Goal: Transaction & Acquisition: Purchase product/service

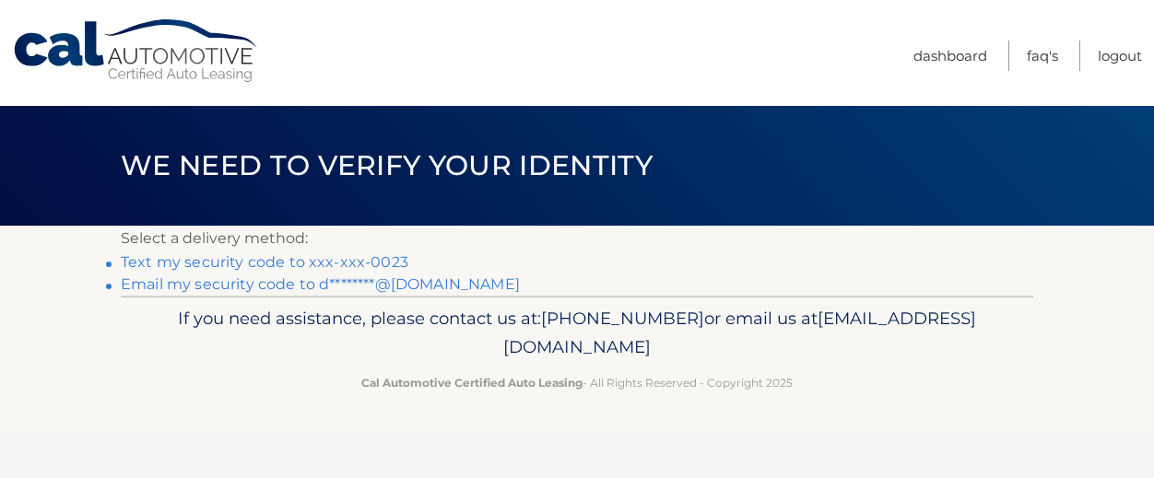
click at [281, 254] on link "Text my security code to xxx-xxx-0023" at bounding box center [265, 262] width 288 height 18
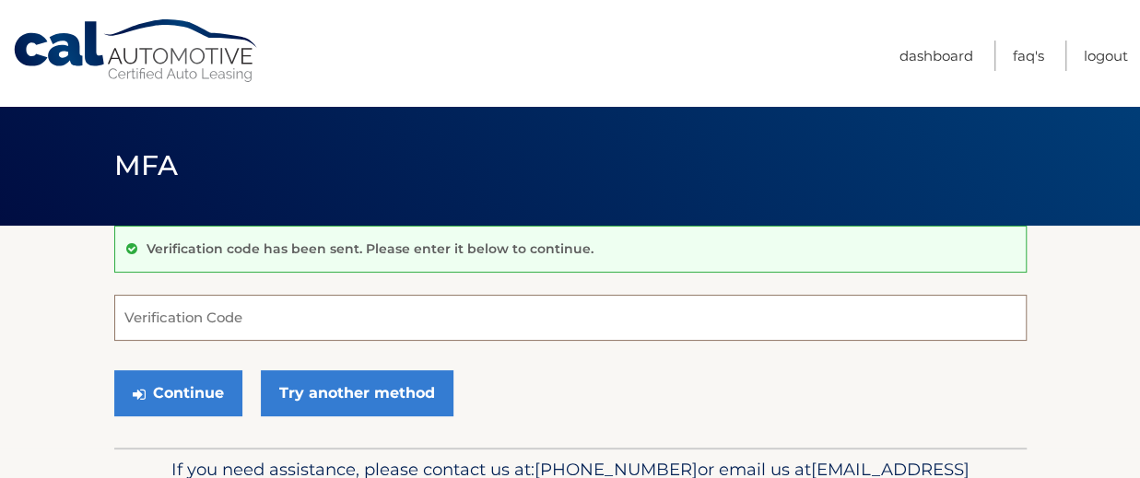
click at [291, 296] on input "Verification Code" at bounding box center [570, 318] width 912 height 46
type input "002893"
click at [114, 371] on button "Continue" at bounding box center [178, 394] width 128 height 46
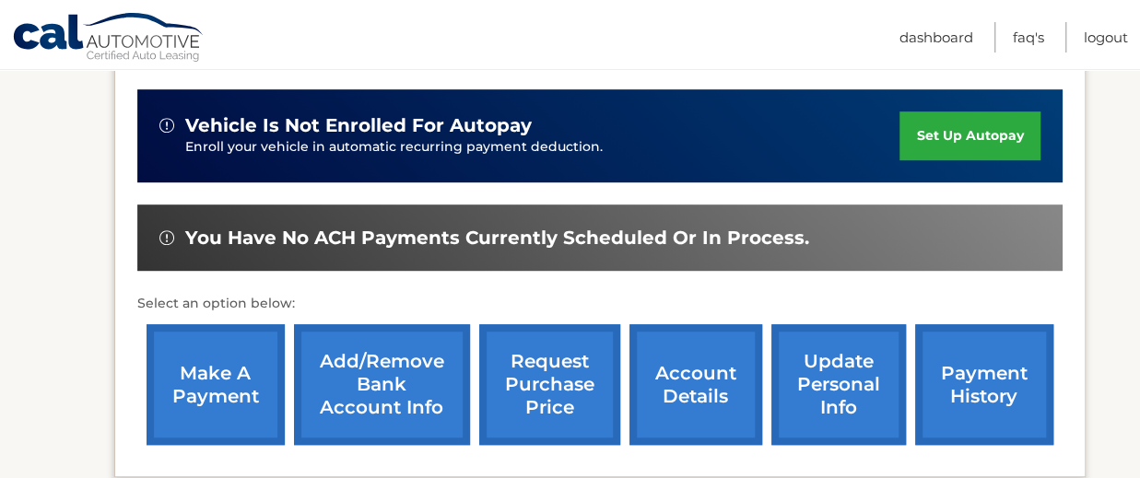
scroll to position [479, 0]
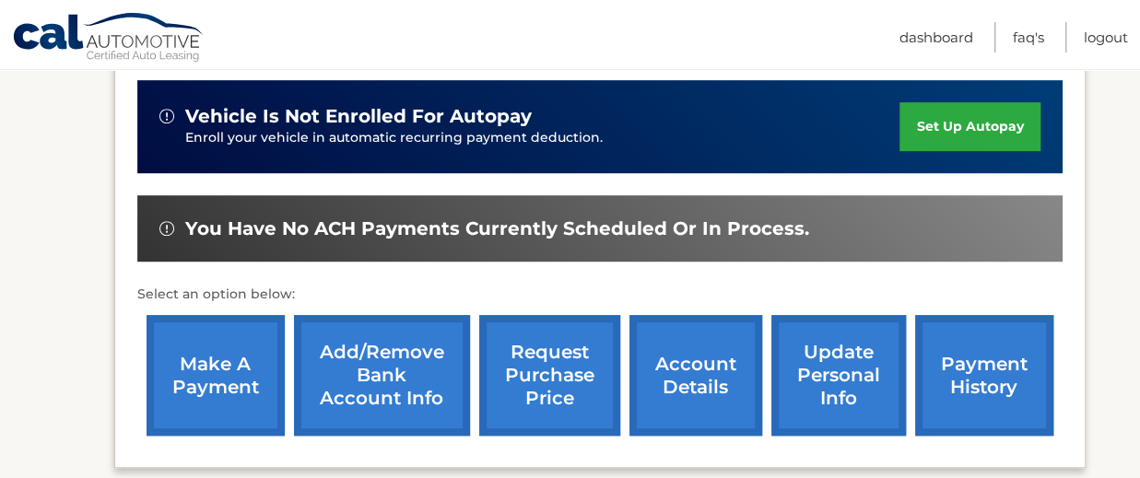
click at [189, 373] on link "make a payment" at bounding box center [216, 375] width 138 height 121
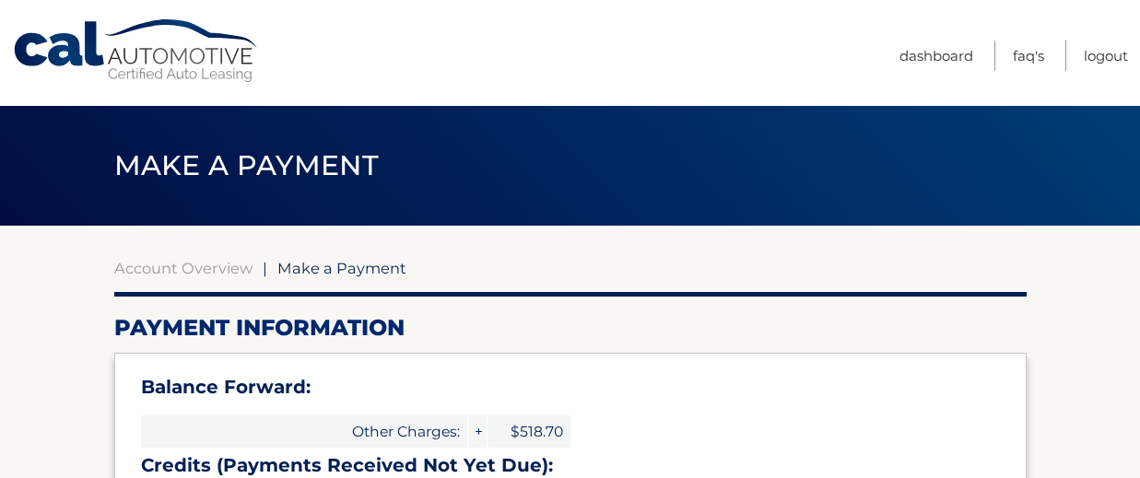
select select "MzVhNmQzNGItZjZkOC00ODlmLTljNWItMWQwZDY4NzM2Y2Qx"
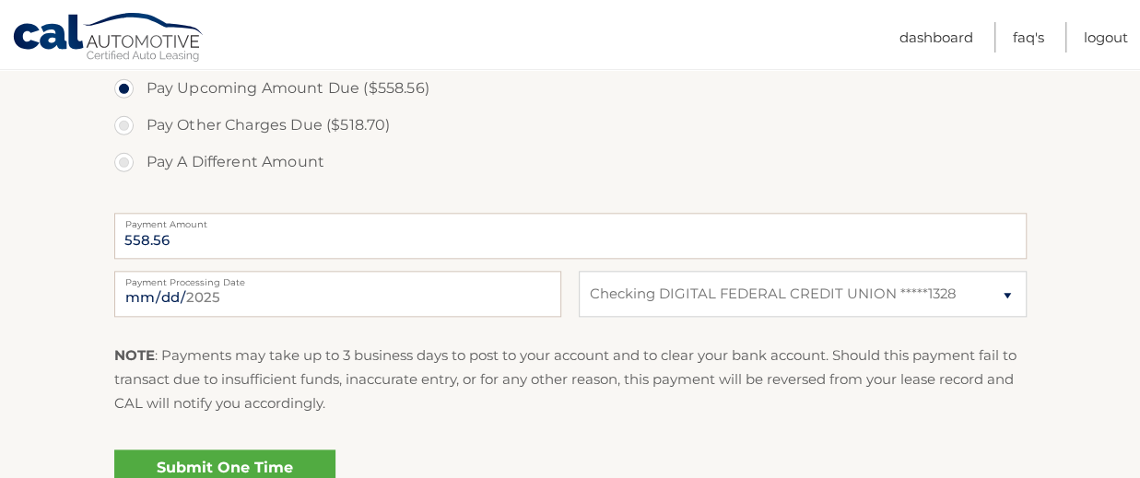
scroll to position [945, 0]
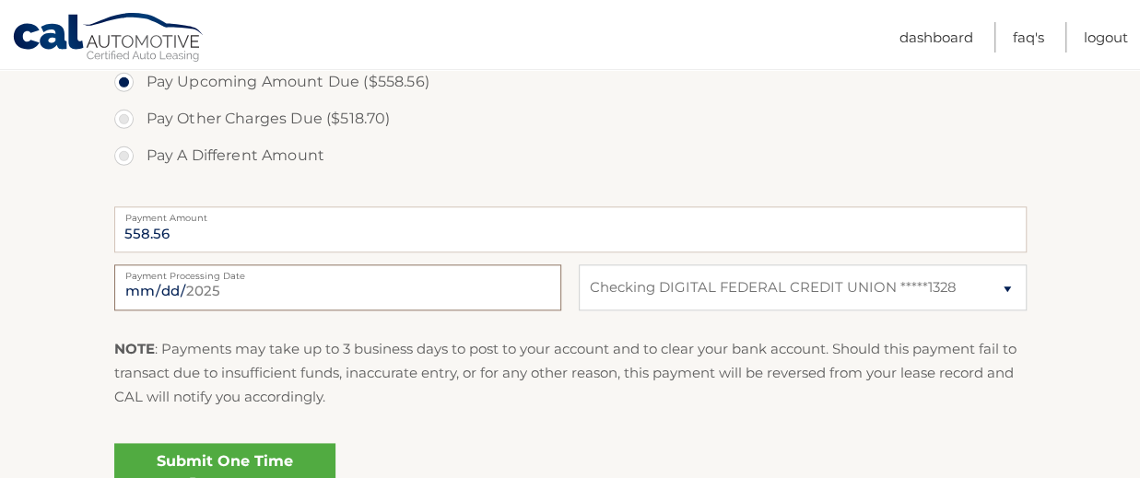
click at [317, 283] on input "2025-08-12" at bounding box center [337, 288] width 447 height 46
type input "2025-08-13"
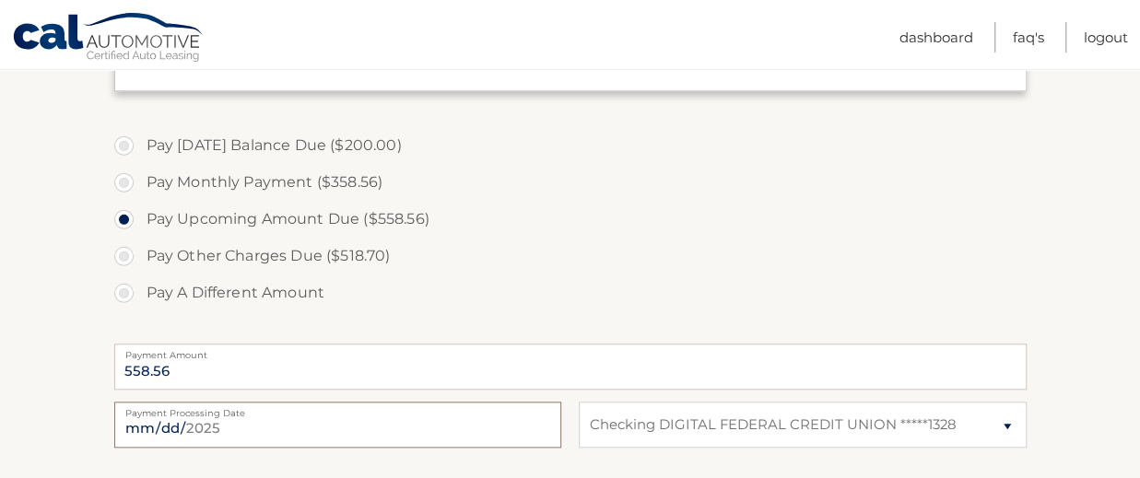
scroll to position [810, 0]
click at [128, 180] on label "Pay Monthly Payment ($358.56)" at bounding box center [570, 179] width 912 height 37
click at [128, 180] on input "Pay Monthly Payment ($358.56)" at bounding box center [131, 175] width 18 height 29
radio input "true"
type input "358.56"
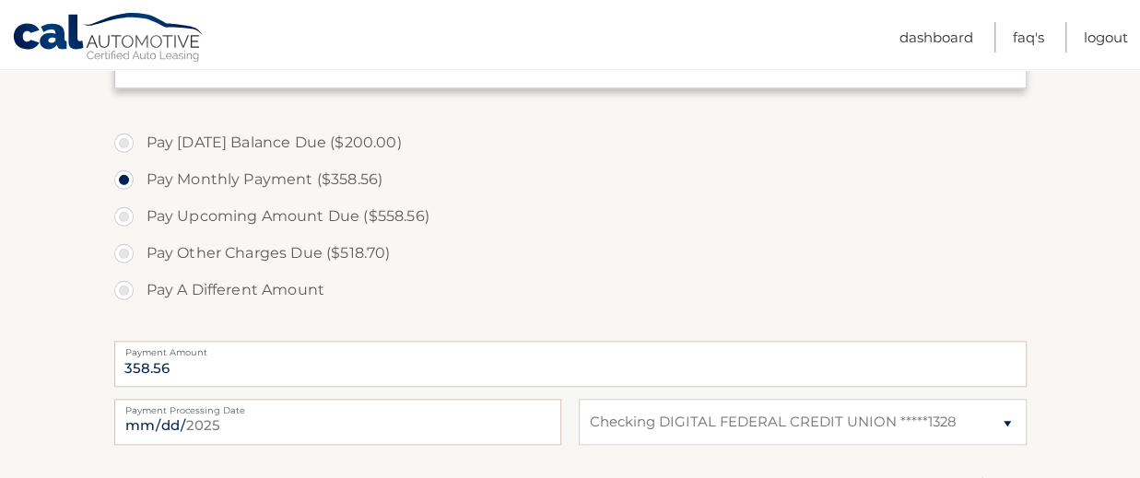
click at [129, 284] on label "Pay A Different Amount" at bounding box center [570, 290] width 912 height 37
click at [129, 284] on input "Pay A Different Amount" at bounding box center [131, 286] width 18 height 29
radio input "true"
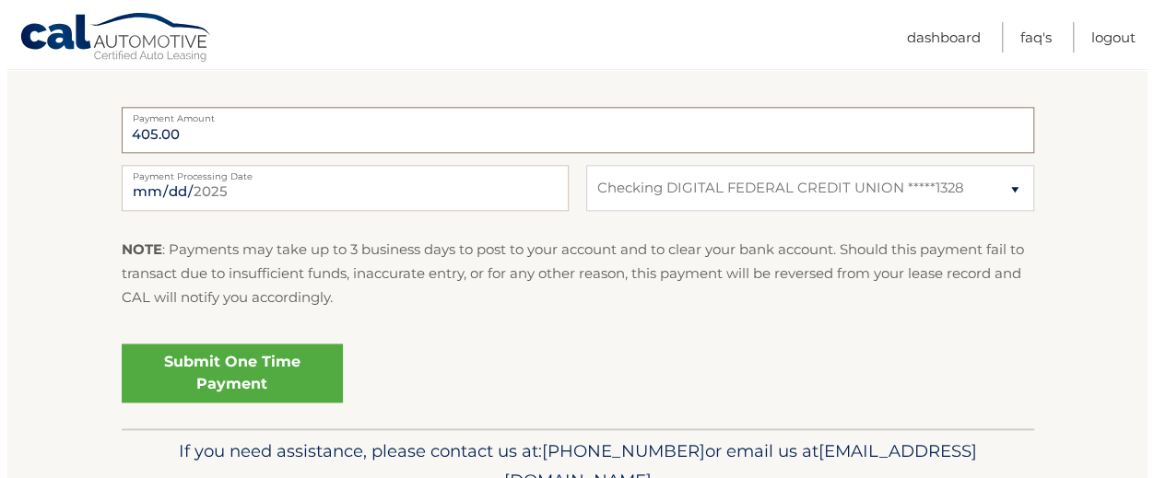
scroll to position [1069, 0]
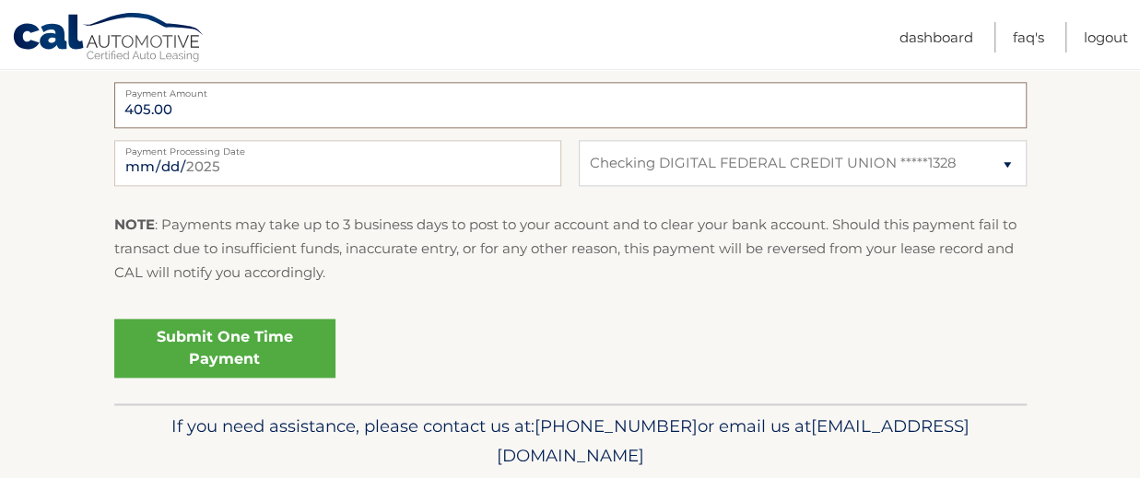
type input "405.00"
click at [230, 346] on link "Submit One Time Payment" at bounding box center [224, 348] width 221 height 59
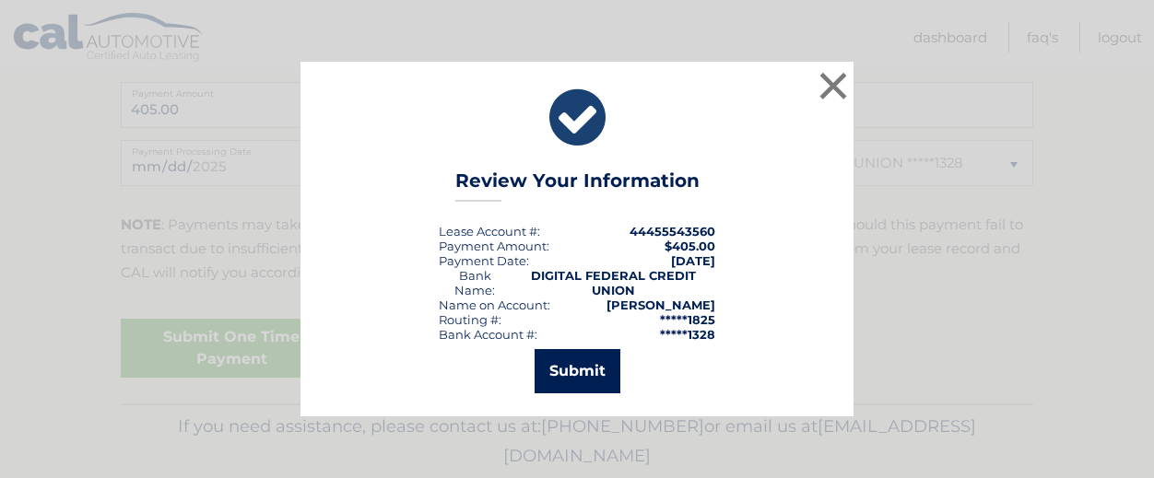
click at [573, 383] on button "Submit" at bounding box center [578, 371] width 86 height 44
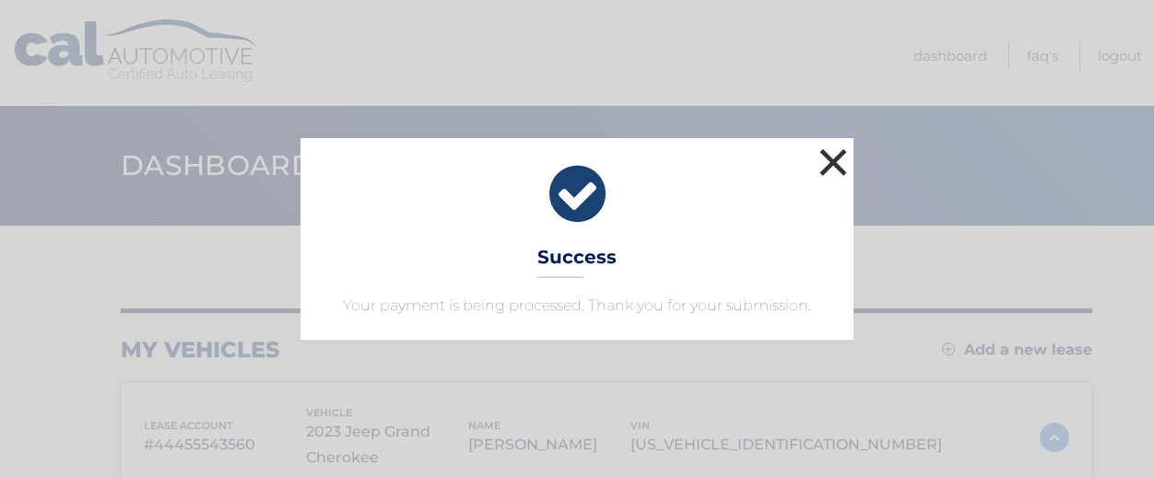
click at [829, 162] on button "×" at bounding box center [833, 162] width 37 height 37
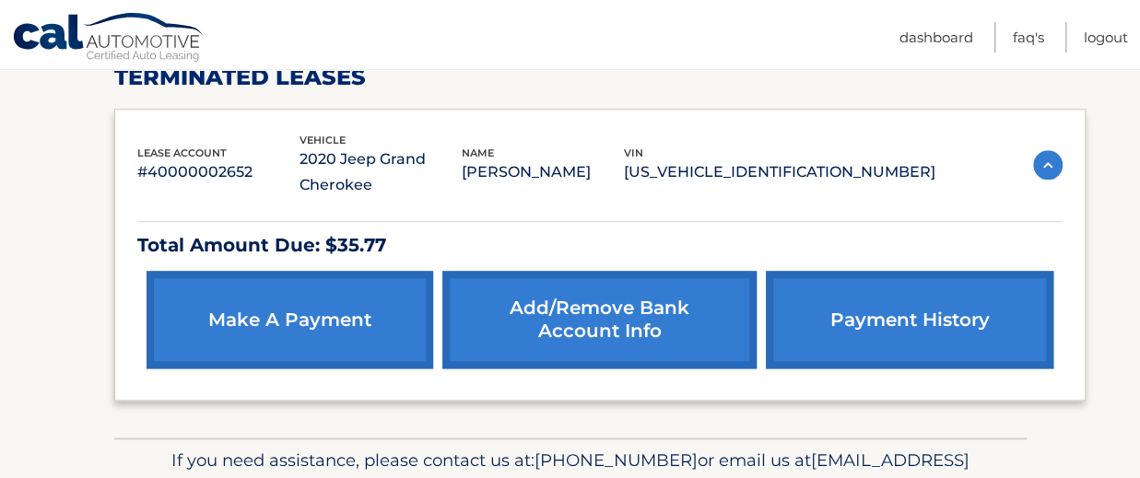
scroll to position [989, 0]
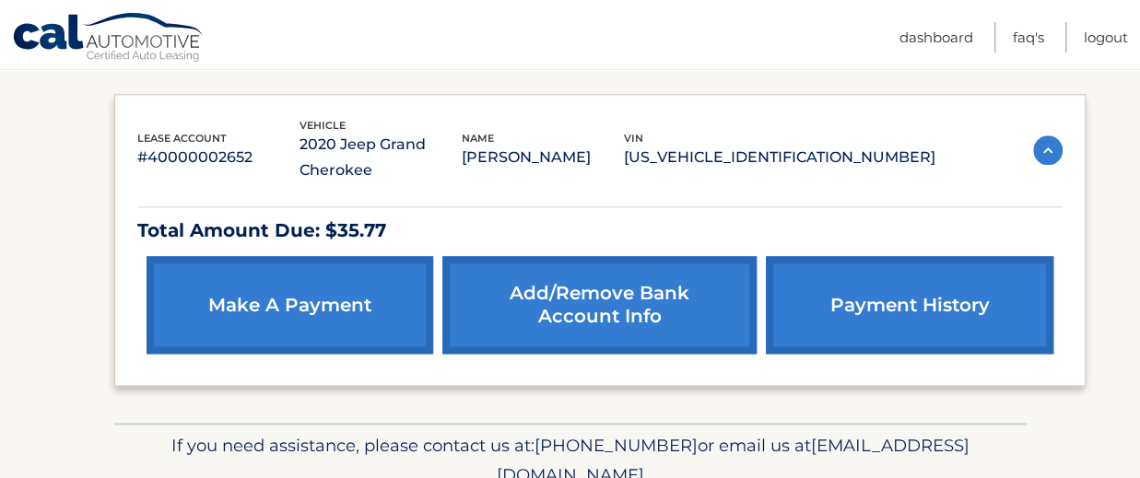
click at [1042, 145] on img at bounding box center [1047, 149] width 29 height 29
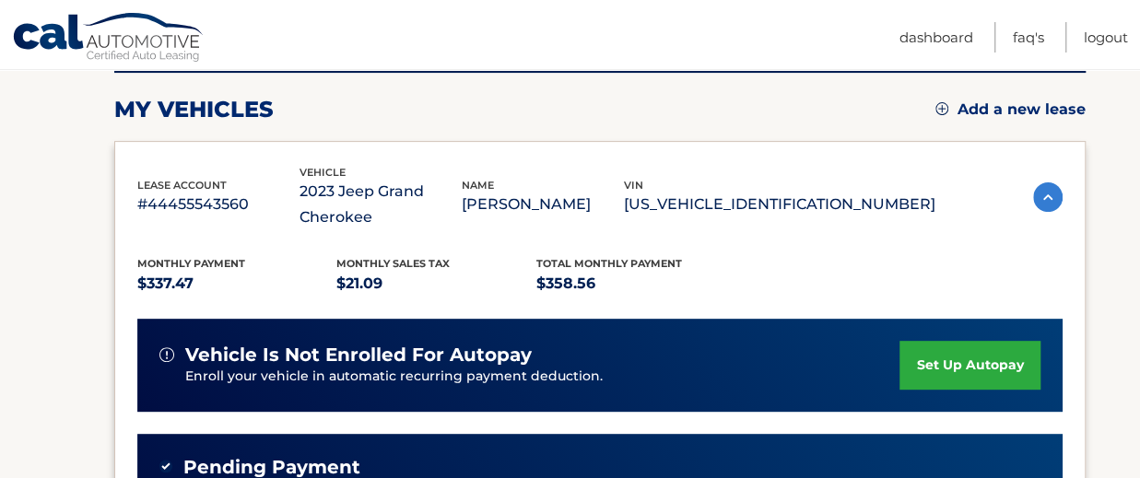
scroll to position [176, 0]
